Goal: Task Accomplishment & Management: Complete application form

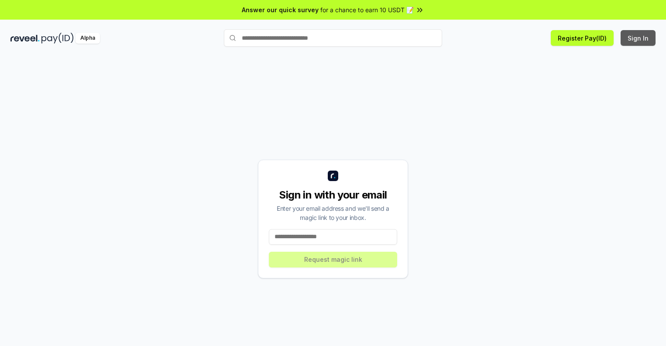
click at [638, 38] on button "Sign In" at bounding box center [637, 38] width 35 height 16
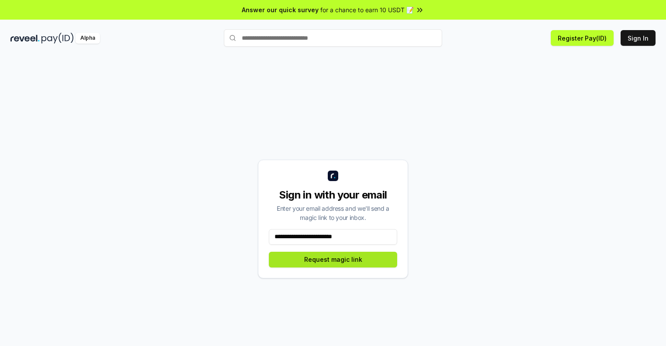
type input "**********"
click at [333, 259] on button "Request magic link" at bounding box center [333, 260] width 128 height 16
